Goal: Task Accomplishment & Management: Use online tool/utility

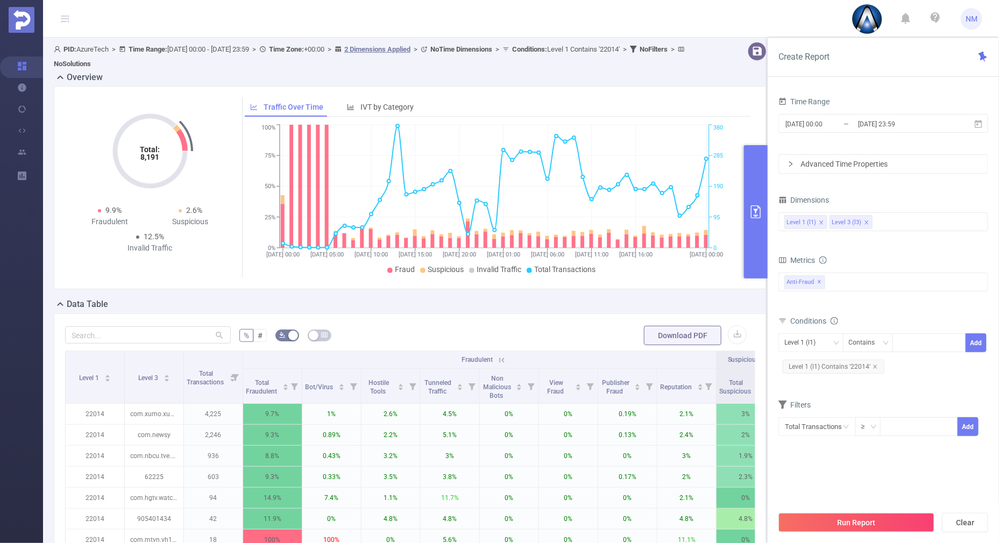
scroll to position [134, 0]
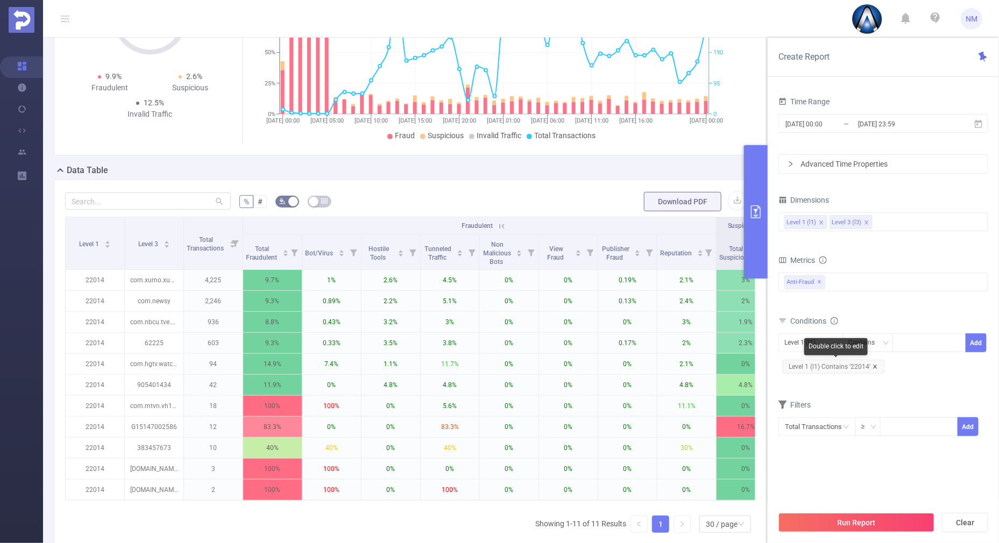
click at [874, 366] on icon "icon: close" at bounding box center [874, 366] width 5 height 5
click at [917, 334] on div at bounding box center [929, 343] width 62 height 18
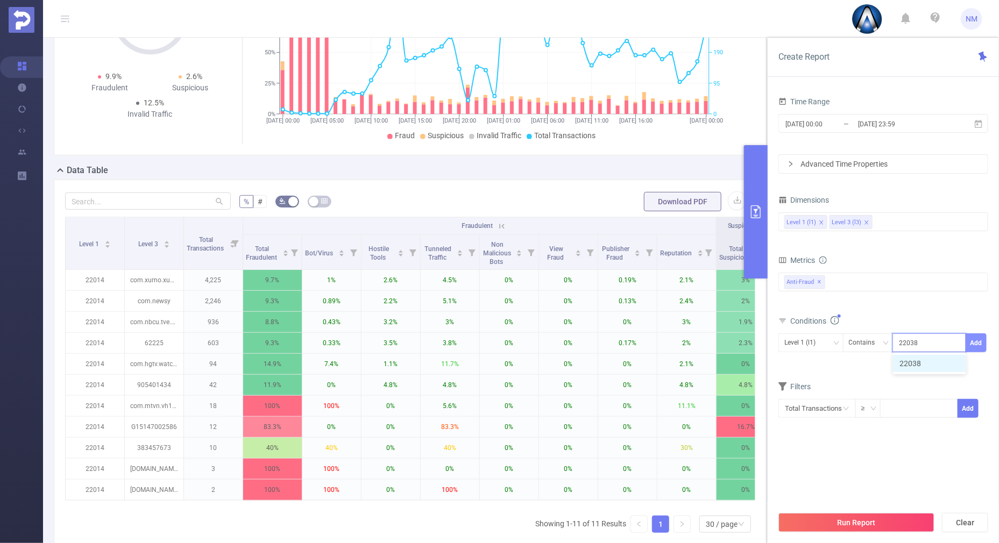
type input "22038"
click at [977, 334] on button "Add" at bounding box center [975, 342] width 21 height 19
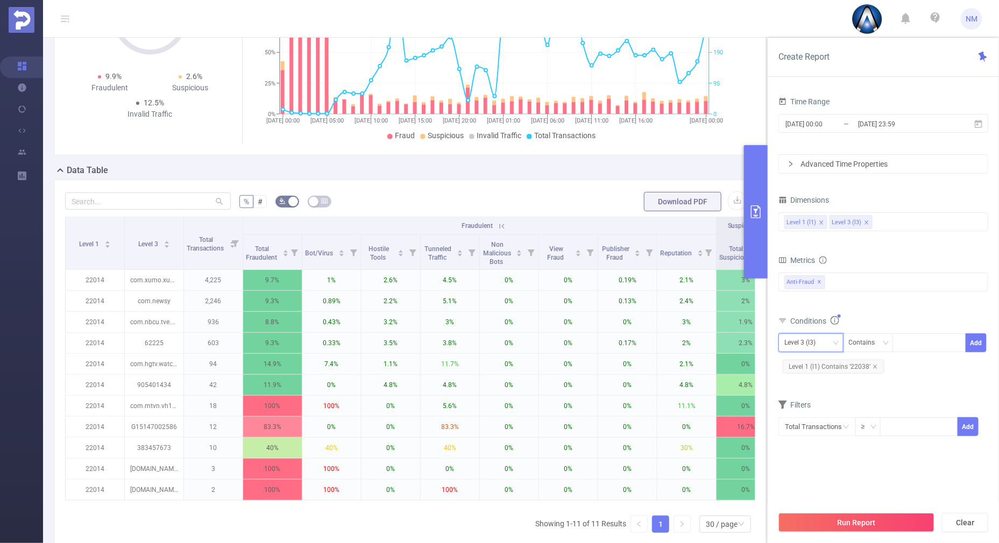
click at [824, 338] on div "Level 3 (l3)" at bounding box center [810, 343] width 53 height 18
click at [807, 366] on li "Level 1 (l1)" at bounding box center [810, 363] width 65 height 17
click at [808, 524] on button "Run Report" at bounding box center [856, 522] width 156 height 19
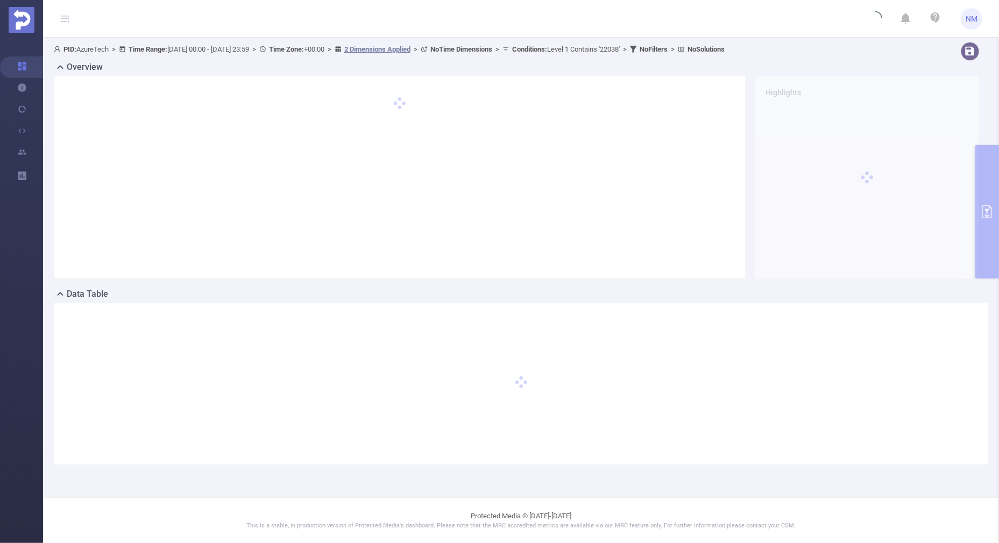
scroll to position [0, 0]
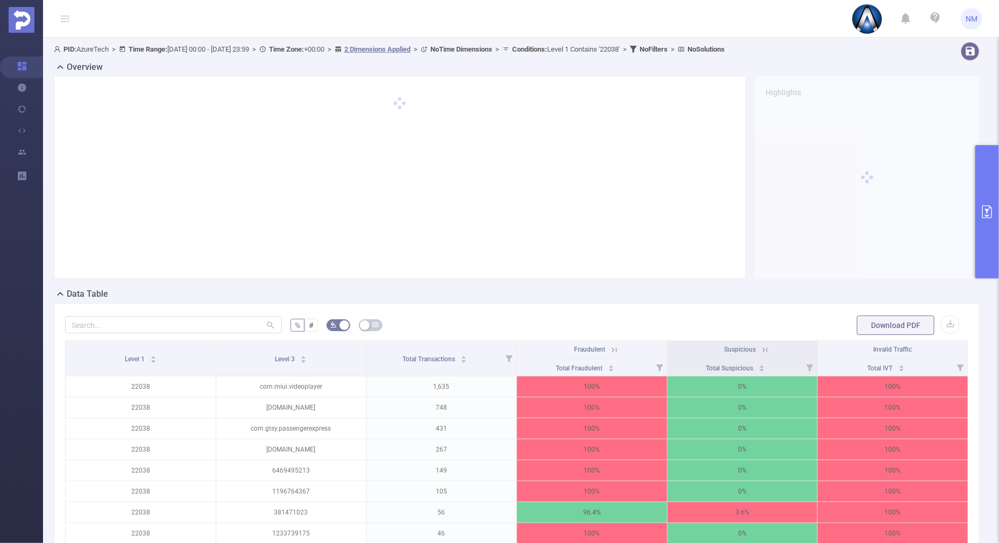
click at [609, 347] on icon at bounding box center [614, 350] width 10 height 10
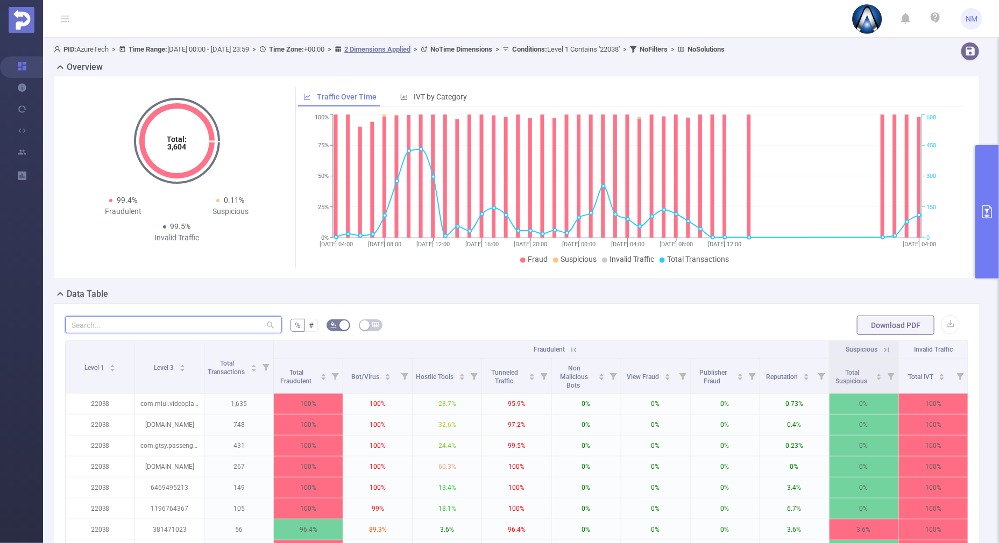
click at [170, 319] on input "text" at bounding box center [173, 324] width 217 height 17
paste input "6469495213"
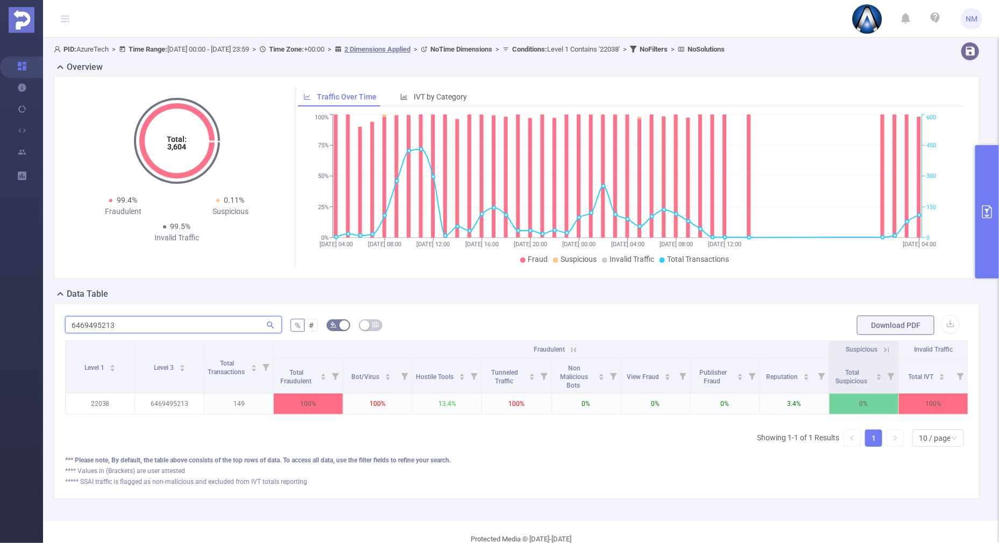
type input "6469495213"
